Goal: Find specific page/section: Find specific page/section

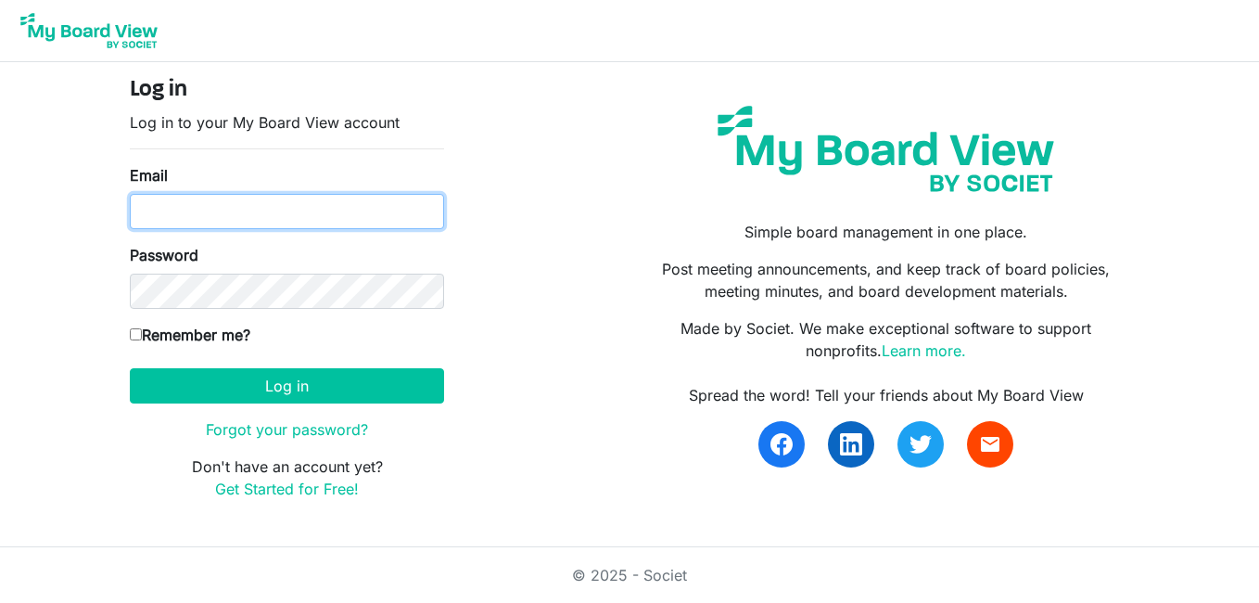
click at [278, 218] on input "Email" at bounding box center [287, 211] width 314 height 35
click at [130, 368] on button "Log in" at bounding box center [287, 385] width 314 height 35
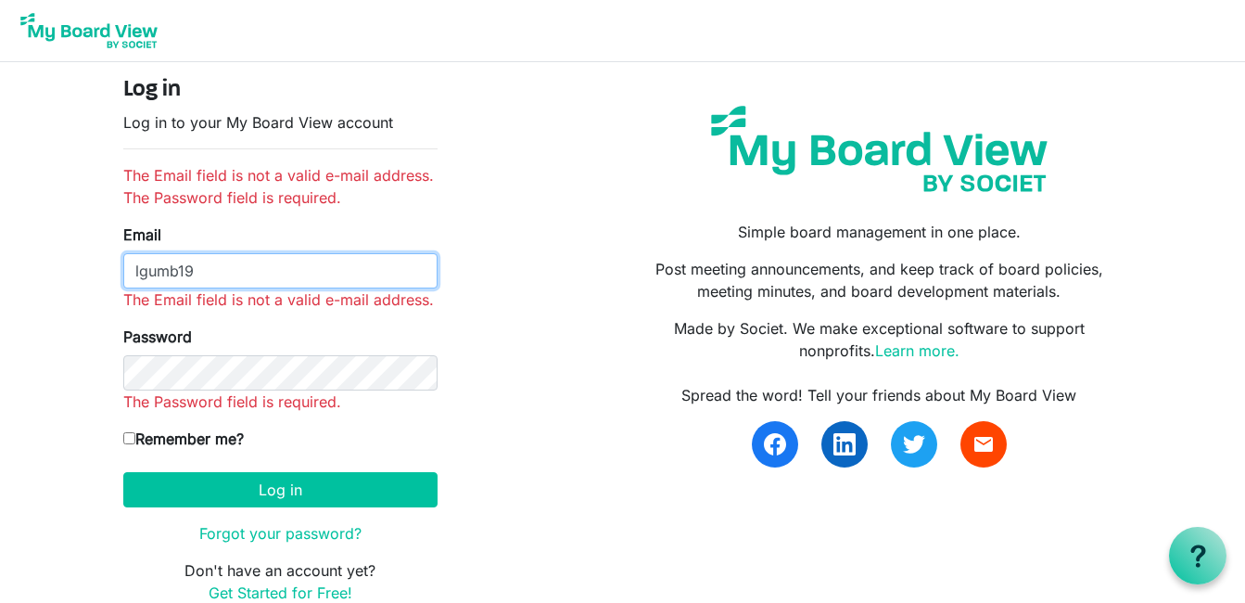
click at [150, 266] on input "lgumb19" at bounding box center [280, 270] width 314 height 35
click at [228, 270] on input "lgumb19" at bounding box center [280, 270] width 314 height 35
type input "[EMAIL_ADDRESS][DOMAIN_NAME]"
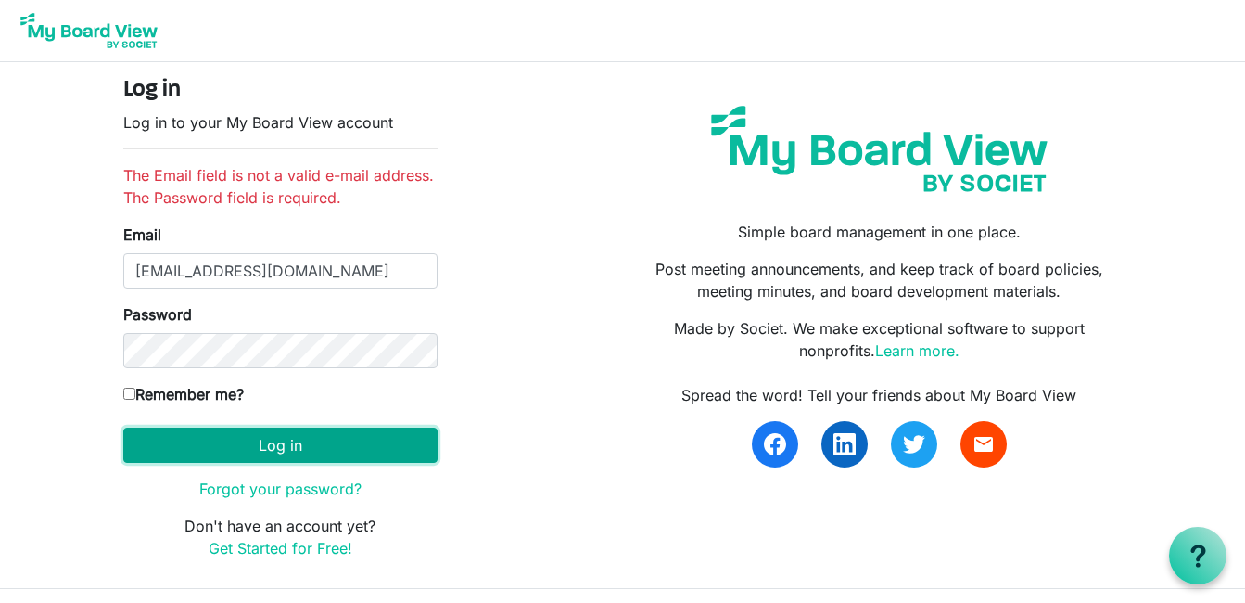
click at [261, 445] on button "Log in" at bounding box center [280, 444] width 314 height 35
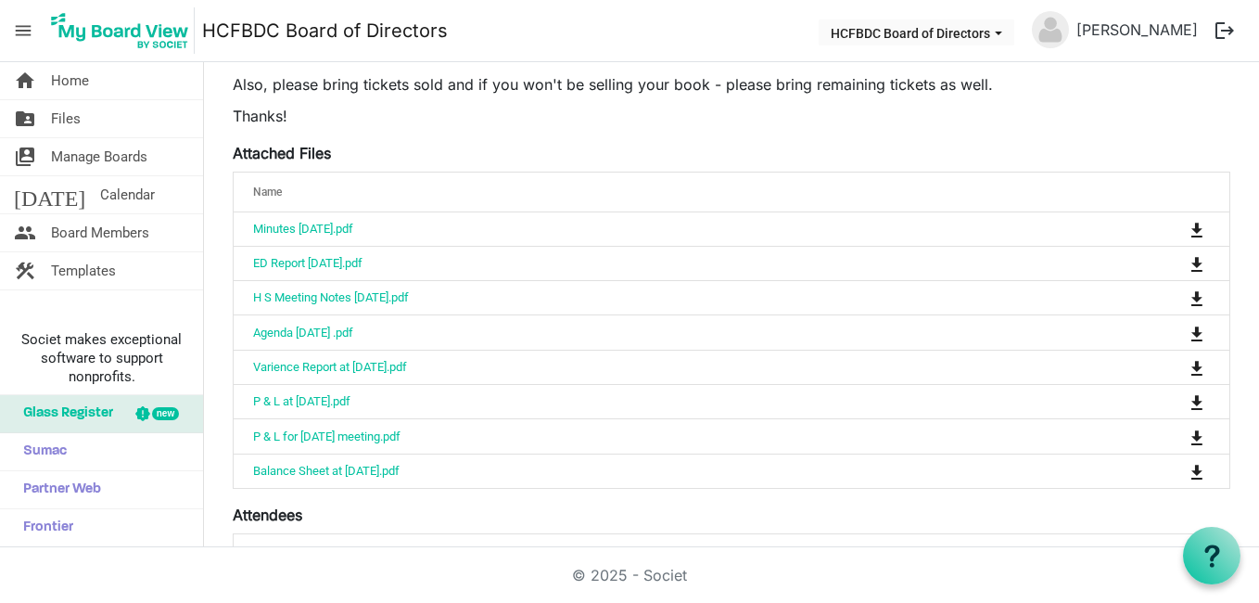
scroll to position [371, 0]
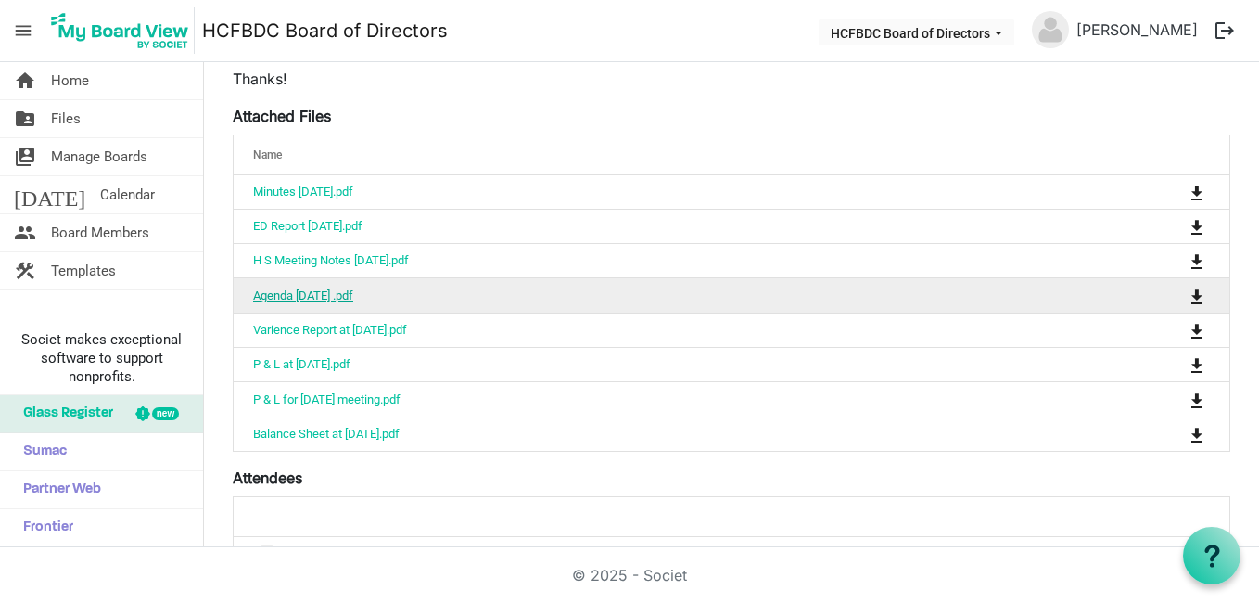
click at [342, 295] on link "Agenda [DATE] .pdf" at bounding box center [303, 295] width 100 height 14
